Goal: Task Accomplishment & Management: Manage account settings

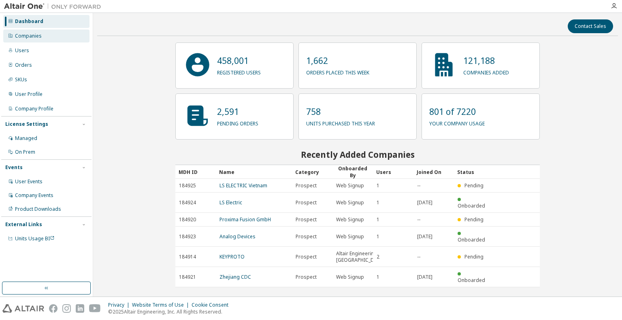
click at [40, 38] on div "Companies" at bounding box center [28, 36] width 27 height 6
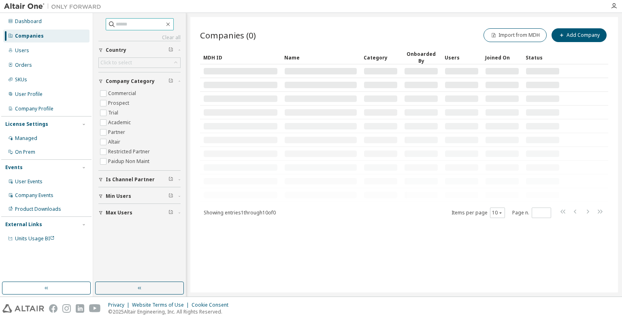
click at [125, 24] on input "text" at bounding box center [140, 24] width 49 height 8
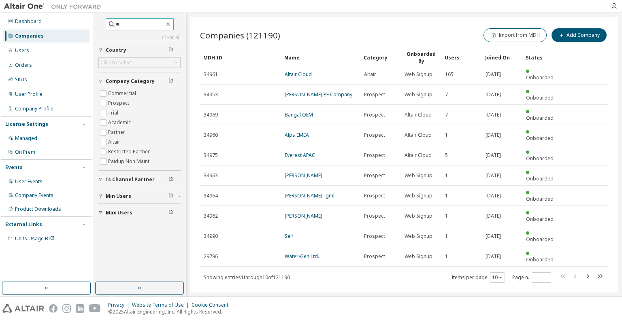
type input "*"
type input "**********"
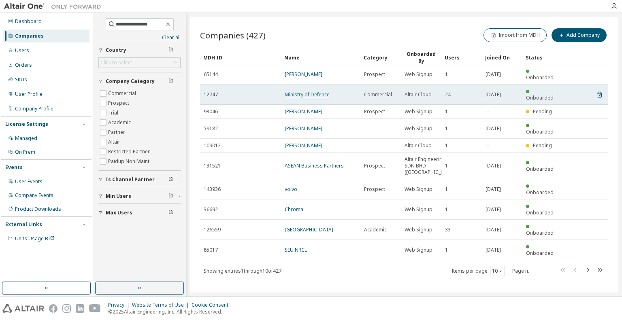
click at [313, 91] on link "Ministry of Defence" at bounding box center [307, 94] width 45 height 7
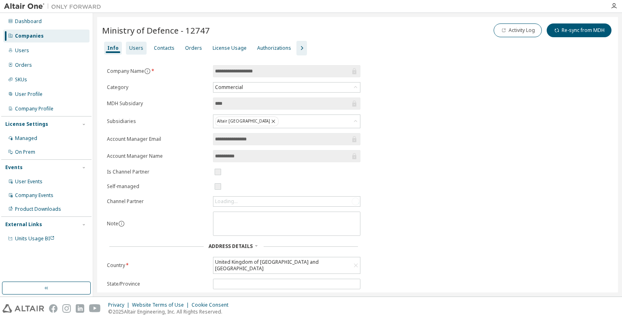
click at [131, 49] on div "Users" at bounding box center [136, 48] width 14 height 6
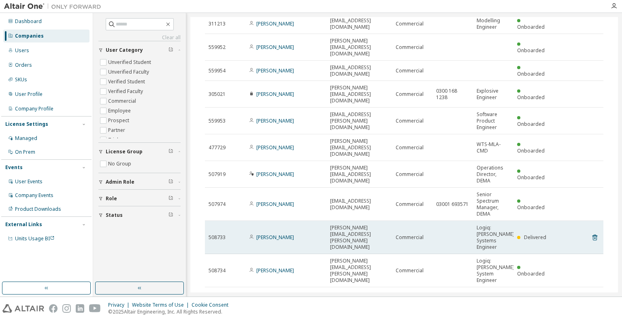
scroll to position [87, 0]
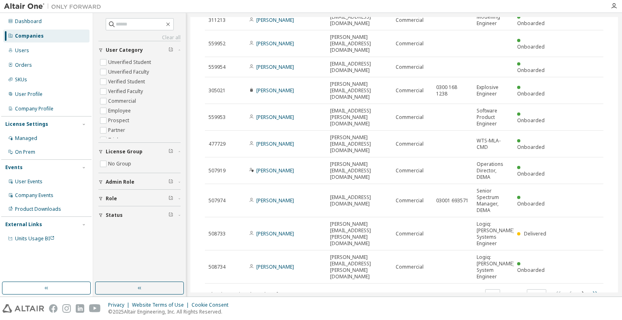
click at [593, 291] on icon "button" at bounding box center [595, 293] width 5 height 4
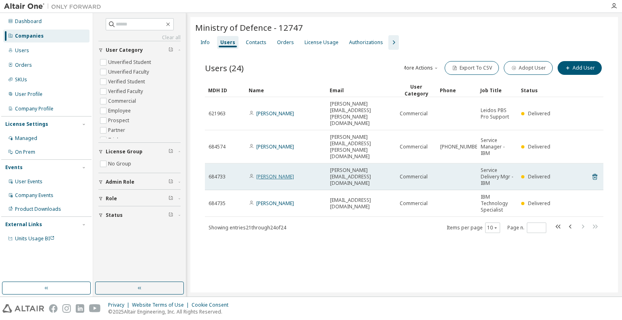
click at [273, 173] on link "[PERSON_NAME]" at bounding box center [275, 176] width 38 height 7
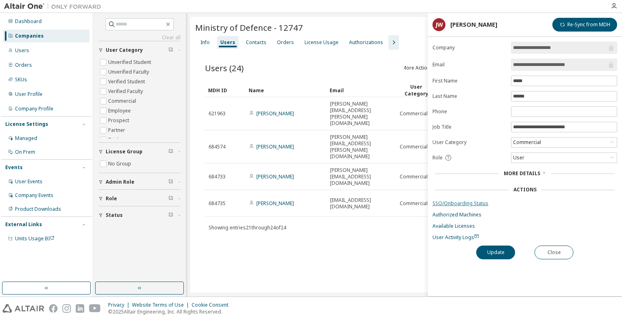
click at [444, 201] on link "SSO/Onboarding Status" at bounding box center [524, 203] width 185 height 6
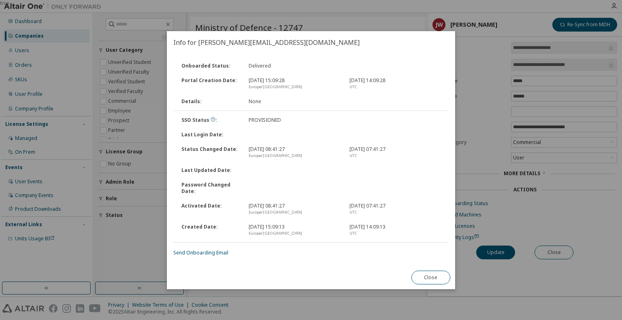
drag, startPoint x: 438, startPoint y: 278, endPoint x: 494, endPoint y: 266, distance: 57.0
click at [438, 277] on button "Close" at bounding box center [430, 278] width 39 height 14
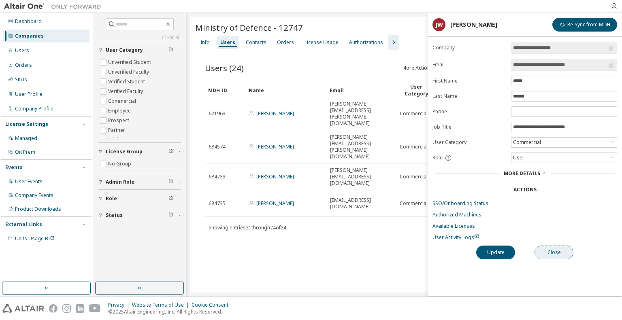
click at [549, 253] on button "Close" at bounding box center [553, 253] width 39 height 14
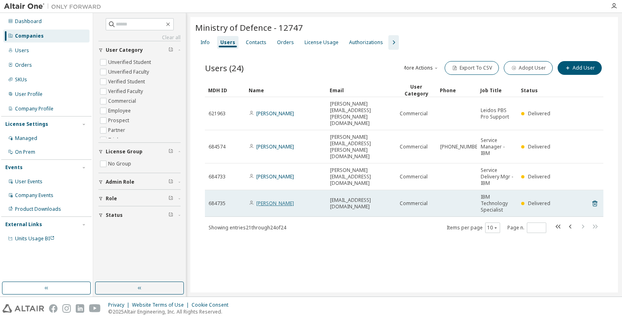
click at [269, 200] on link "[PERSON_NAME]" at bounding box center [275, 203] width 38 height 7
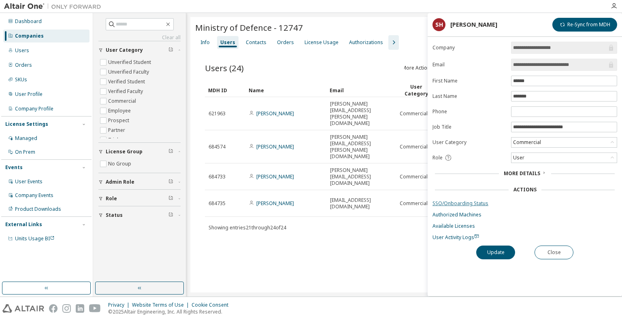
click at [466, 200] on link "SSO/Onboarding Status" at bounding box center [524, 203] width 185 height 6
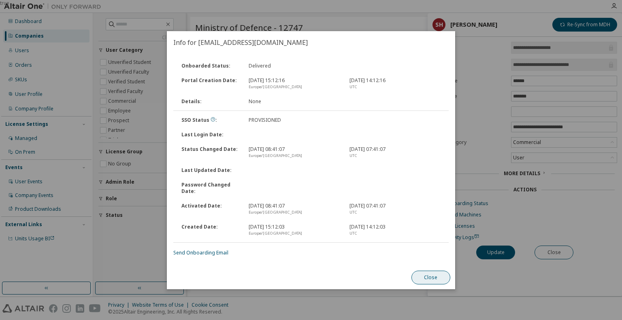
click at [433, 279] on button "Close" at bounding box center [430, 278] width 39 height 14
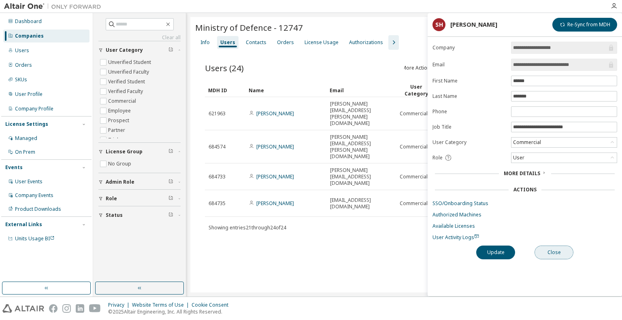
click at [546, 252] on button "Close" at bounding box center [553, 253] width 39 height 14
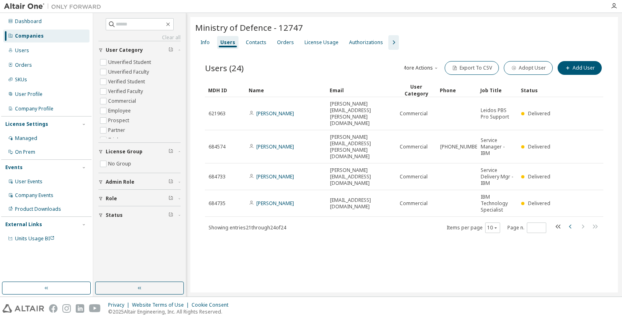
click at [569, 222] on icon "button" at bounding box center [571, 227] width 10 height 10
type input "*"
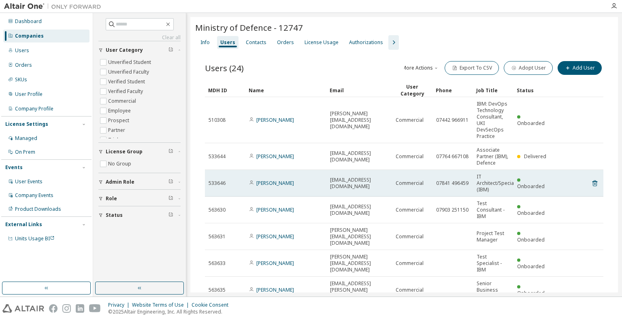
scroll to position [126, 0]
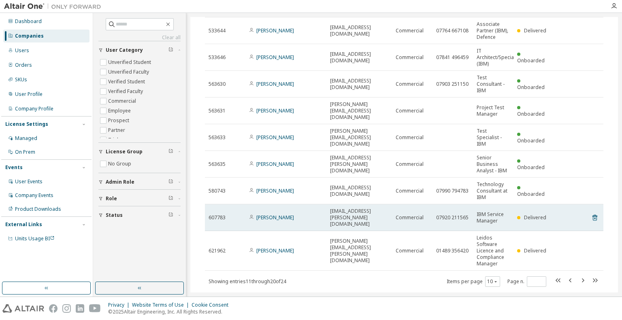
click at [279, 204] on td "[PERSON_NAME]" at bounding box center [285, 217] width 81 height 27
click at [278, 214] on link "[PERSON_NAME]" at bounding box center [275, 217] width 38 height 7
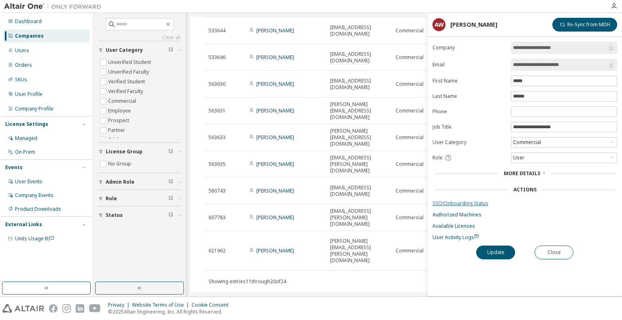
click at [472, 201] on link "SSO/Onboarding Status" at bounding box center [524, 203] width 185 height 6
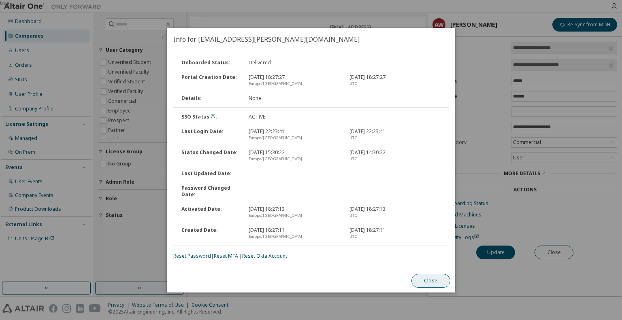
click at [427, 281] on button "Close" at bounding box center [430, 281] width 39 height 14
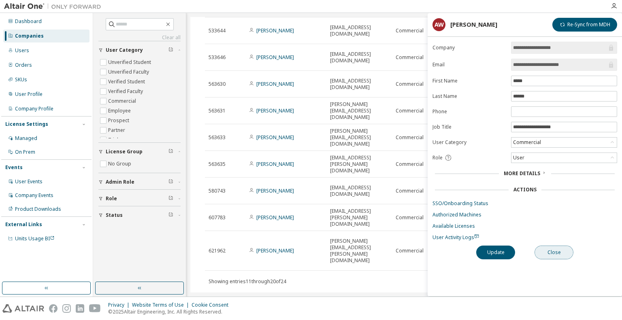
click at [557, 254] on button "Close" at bounding box center [553, 253] width 39 height 14
